Goal: Task Accomplishment & Management: Use online tool/utility

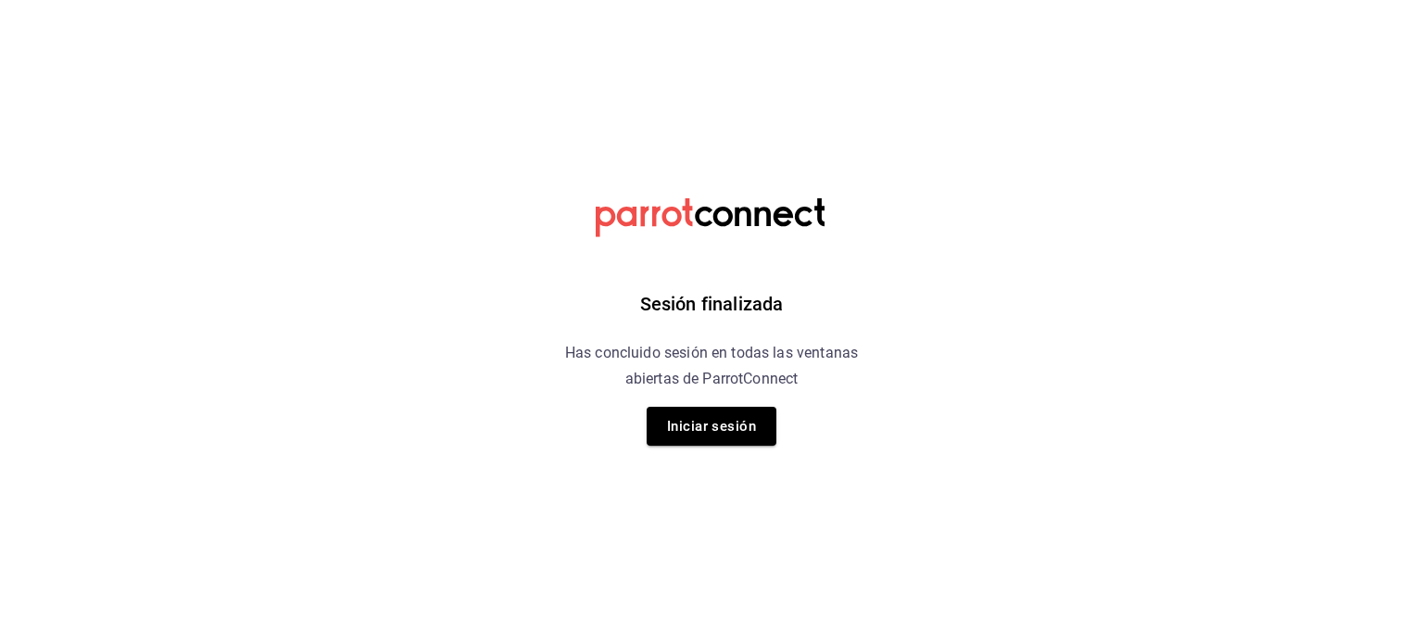
click at [713, 451] on div "Sesión finalizada Has concluido sesión en todas las ventanas abiertas de Parrot…" at bounding box center [712, 322] width 468 height 644
click at [719, 432] on button "Iniciar sesión" at bounding box center [712, 426] width 130 height 39
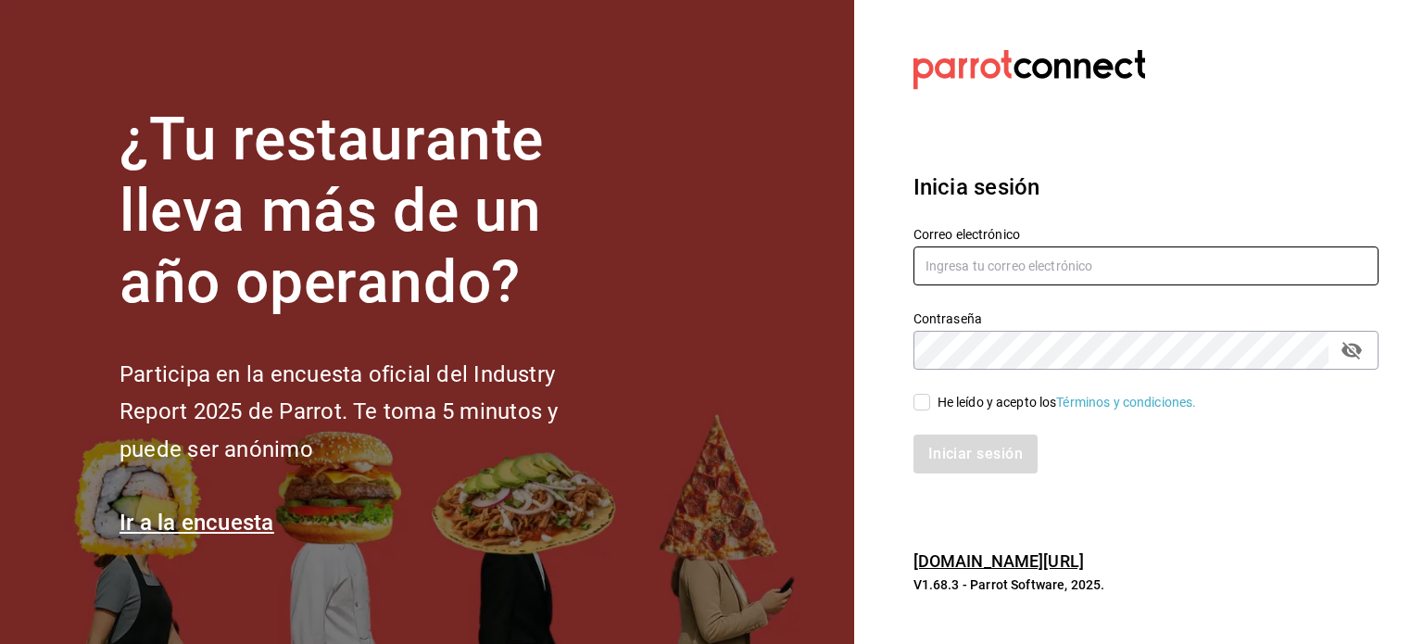
type input "cesiramd@gmail.com"
click at [930, 403] on span "He leído y acepto los Términos y condiciones." at bounding box center [1063, 402] width 267 height 19
click at [930, 403] on input "He leído y acepto los Términos y condiciones." at bounding box center [922, 402] width 17 height 17
checkbox input "true"
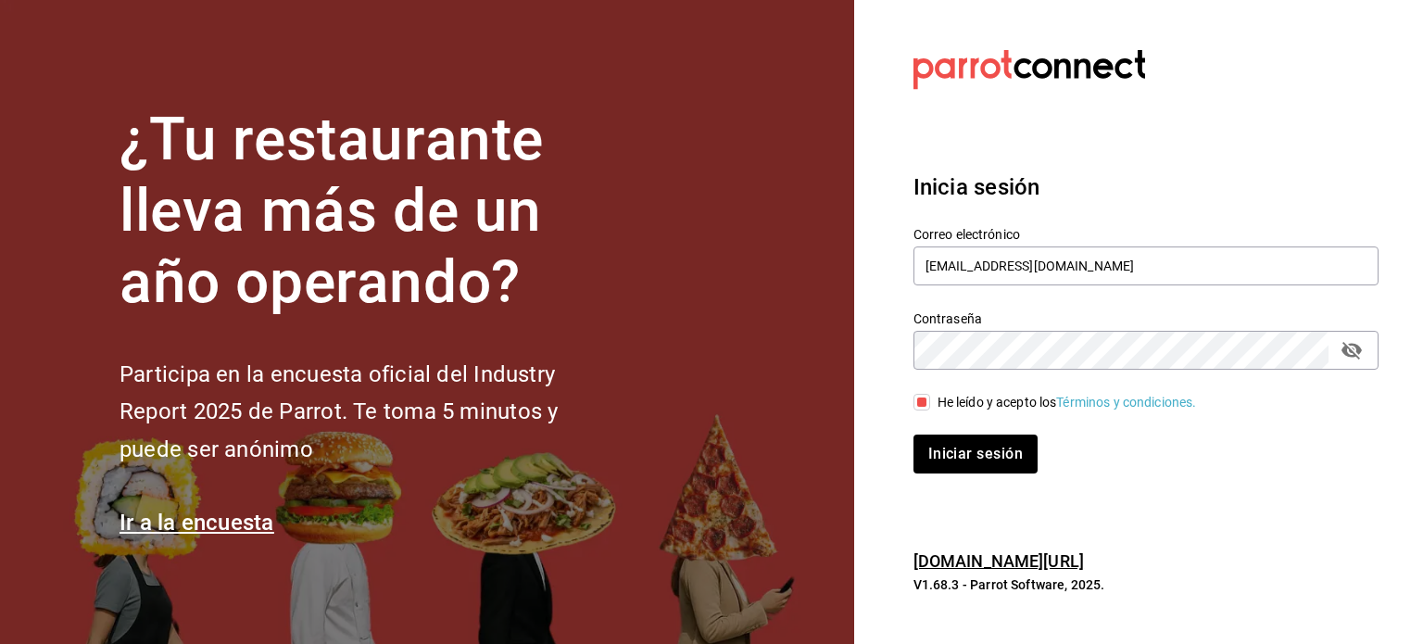
click at [938, 480] on div "Inicia sesión Correo electrónico cesiramd@gmail.com Contraseña Contraseña He le…" at bounding box center [1146, 322] width 465 height 348
click at [949, 458] on button "Iniciar sesión" at bounding box center [977, 454] width 126 height 39
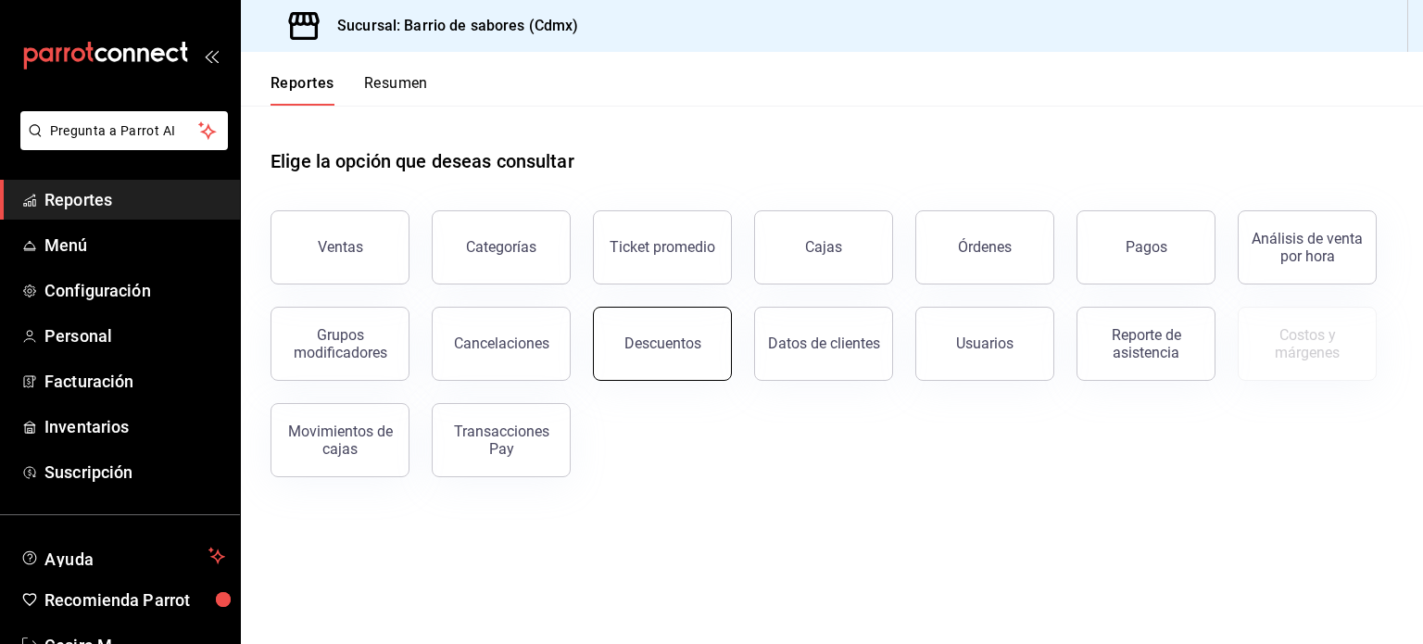
click at [671, 360] on button "Descuentos" at bounding box center [662, 344] width 139 height 74
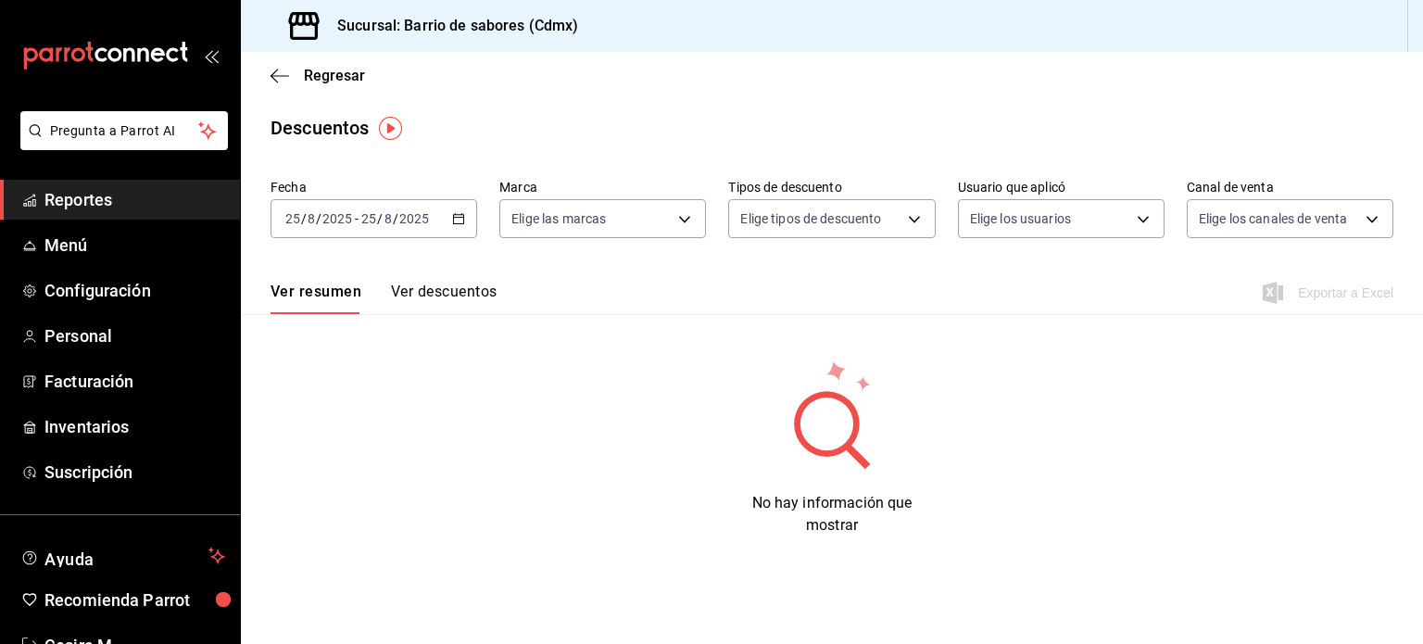
click at [444, 221] on div "[DATE] [DATE] - [DATE] [DATE]" at bounding box center [374, 218] width 207 height 39
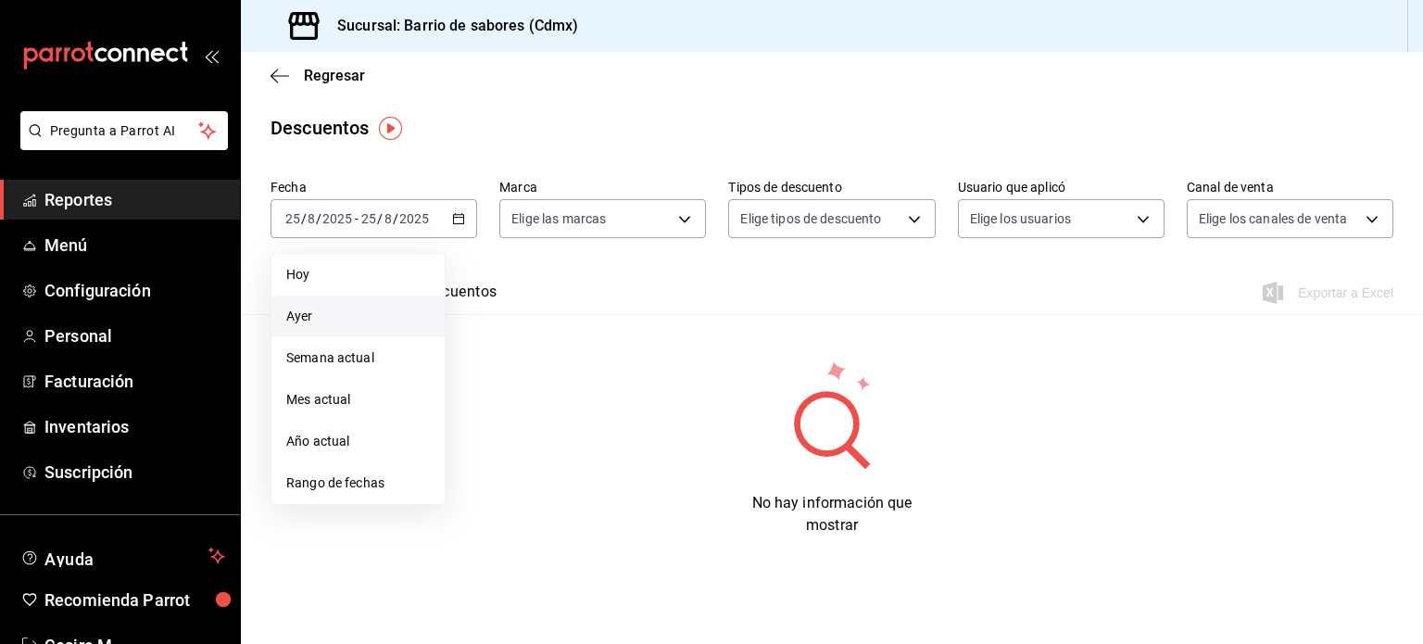
click at [367, 317] on span "Ayer" at bounding box center [358, 316] width 144 height 19
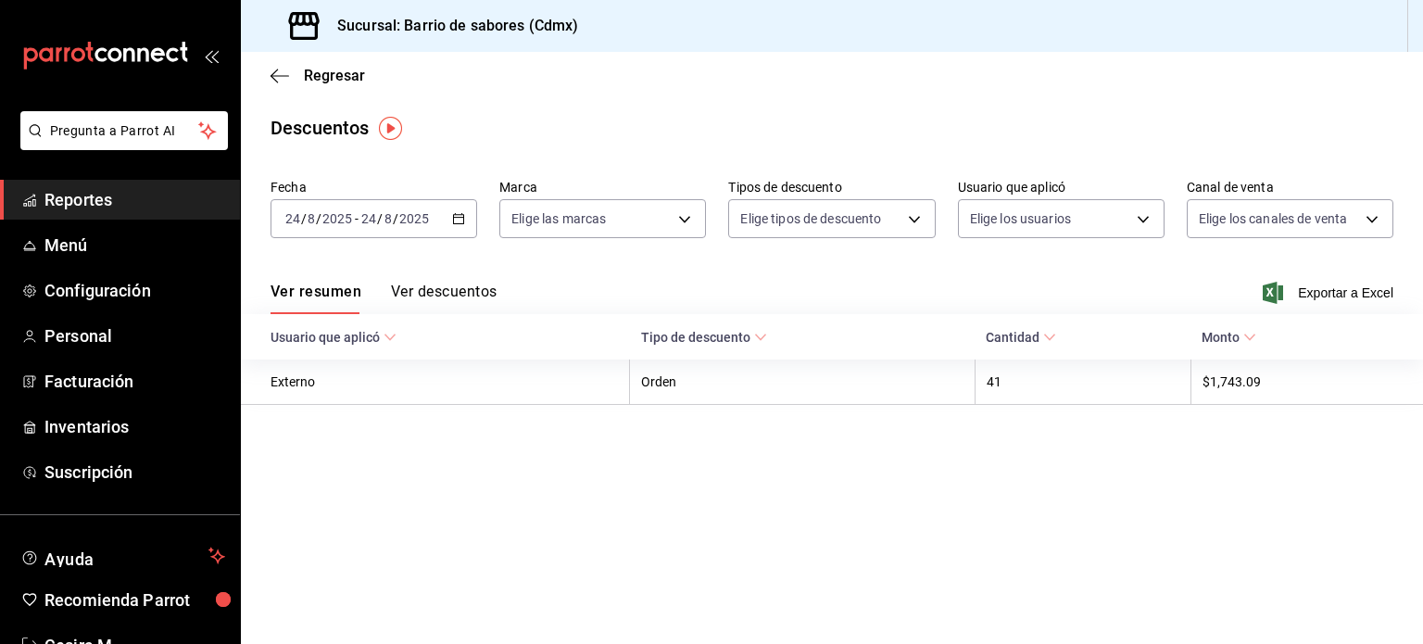
click at [1256, 347] on th "Monto" at bounding box center [1307, 336] width 233 height 45
click at [1249, 345] on span "Monto" at bounding box center [1229, 337] width 55 height 15
click at [1071, 347] on th "Cantidad" at bounding box center [1083, 336] width 216 height 45
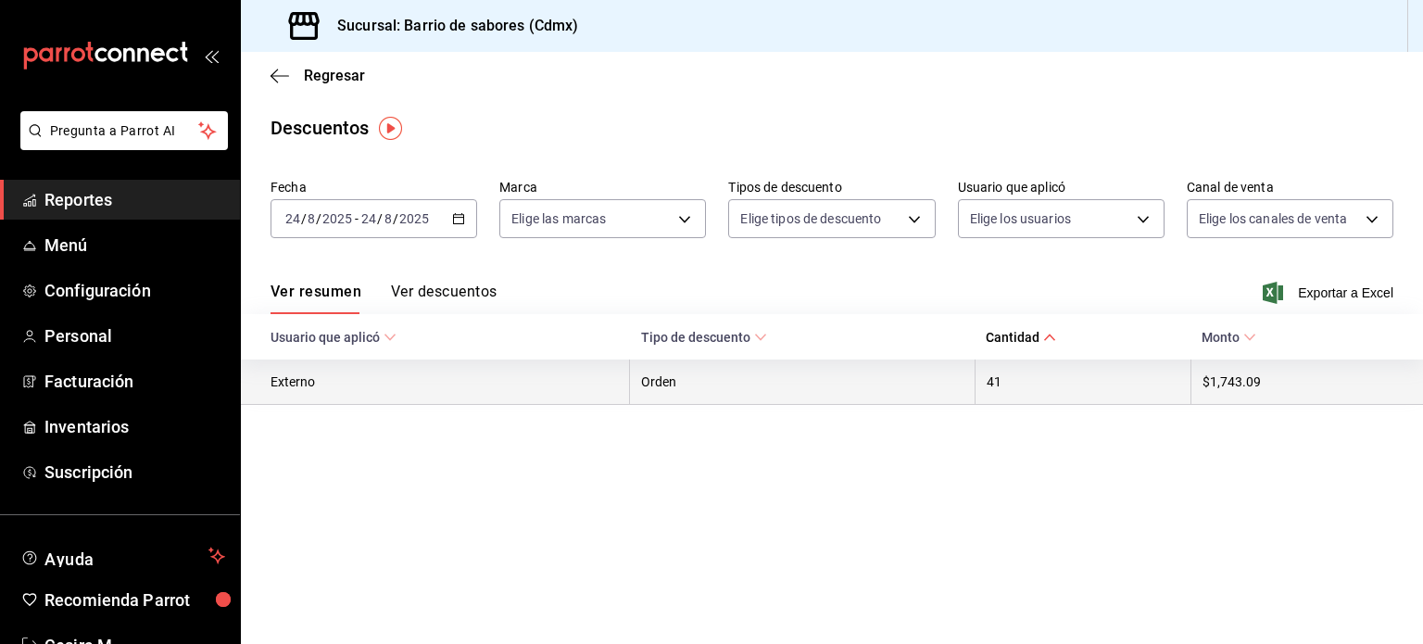
click at [1220, 376] on th "$1,743.09" at bounding box center [1307, 382] width 233 height 45
click at [689, 398] on th "Orden" at bounding box center [803, 382] width 346 height 45
